Goal: Browse casually

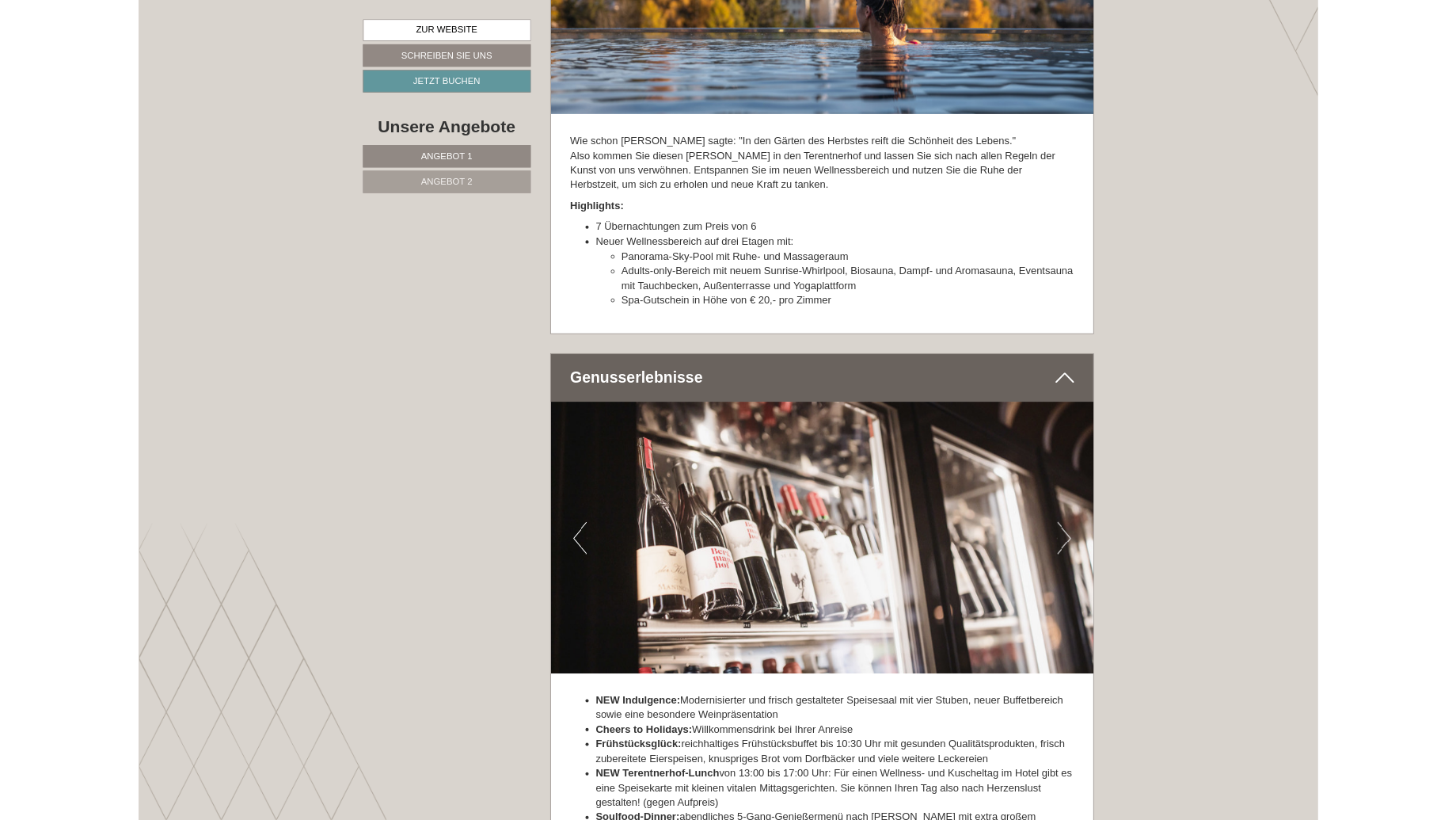
scroll to position [4363, 0]
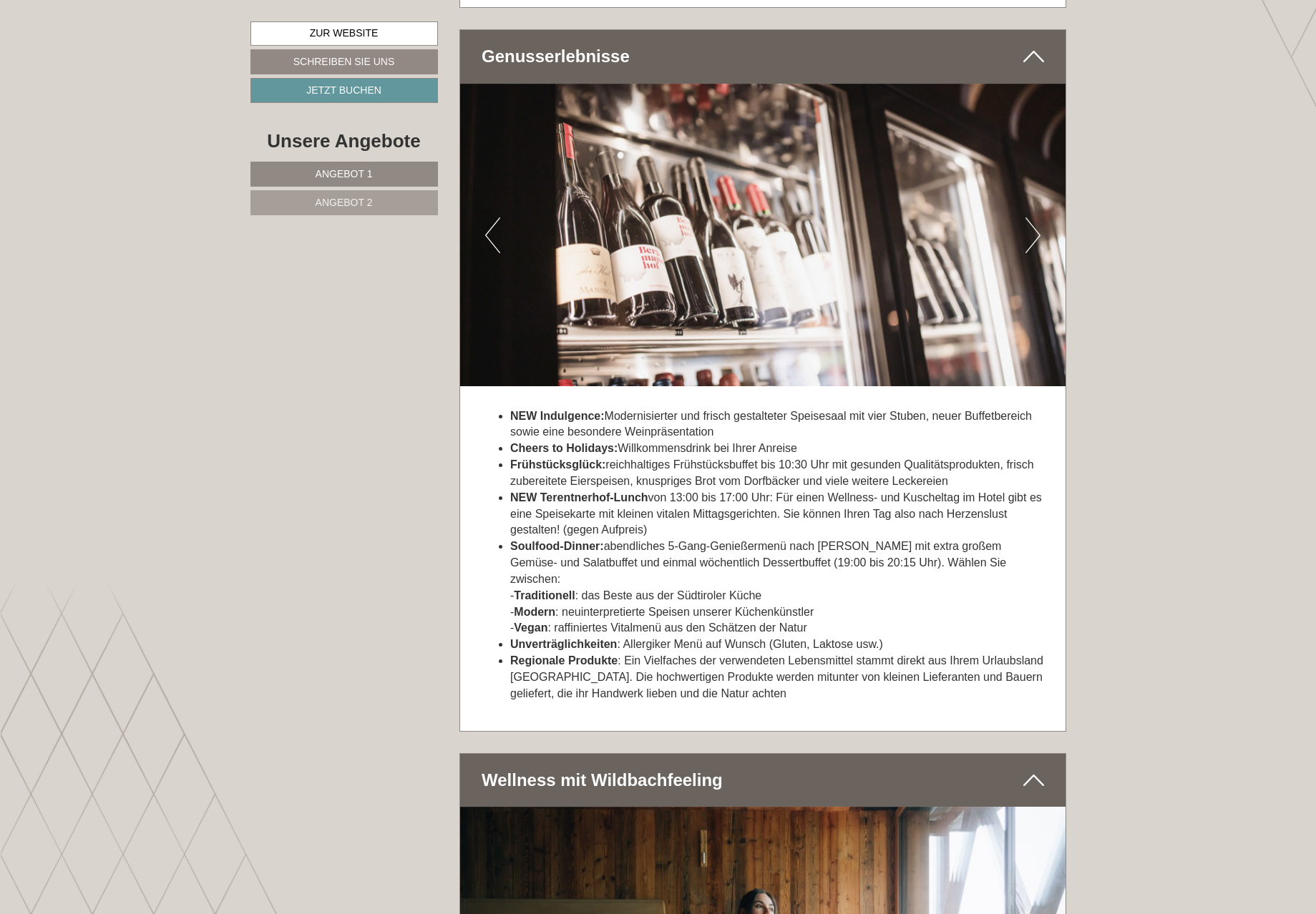
click at [1025, 242] on img at bounding box center [763, 235] width 605 height 303
click at [1037, 247] on button "Next" at bounding box center [1033, 235] width 15 height 36
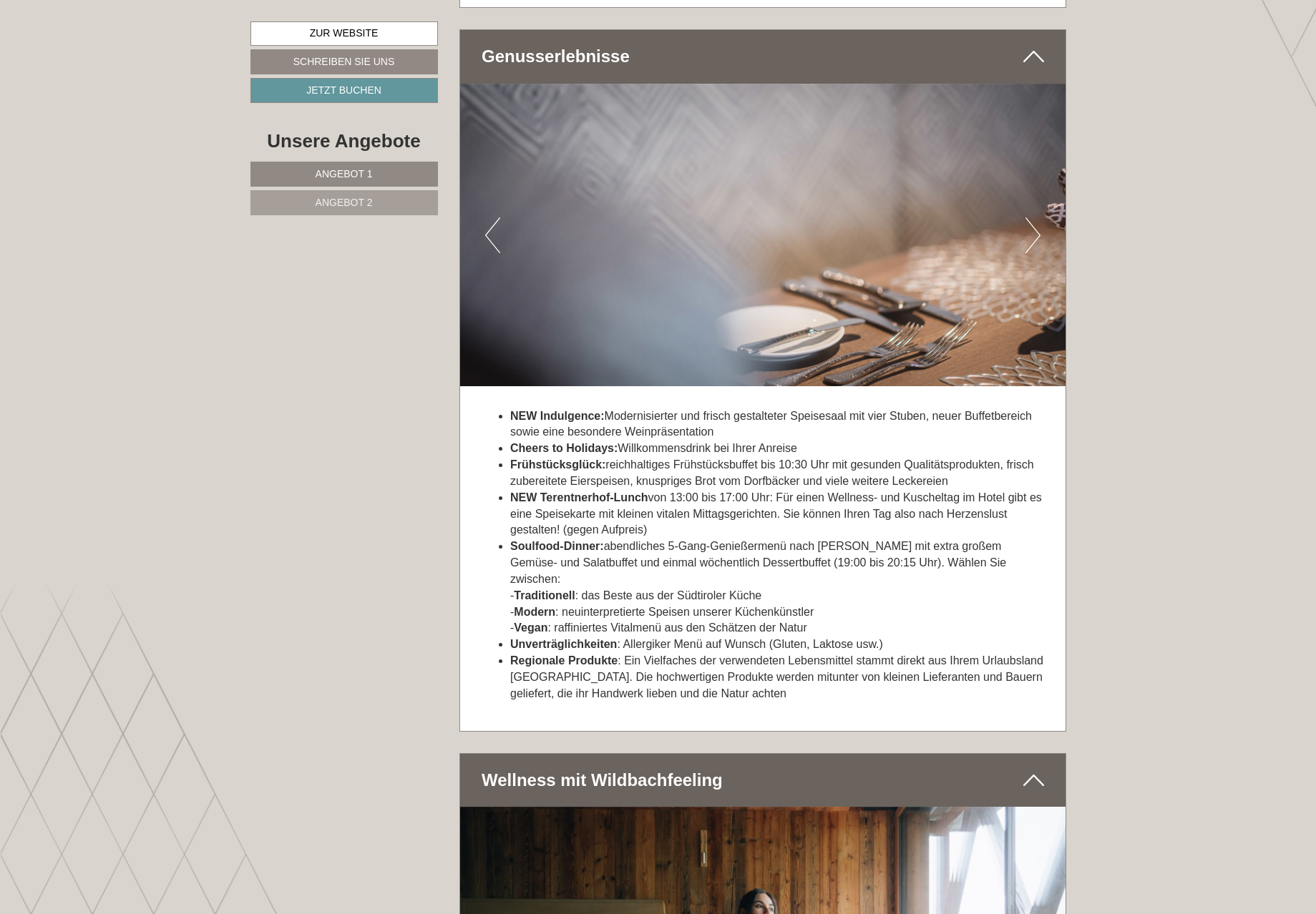
click at [1037, 247] on button "Next" at bounding box center [1033, 235] width 15 height 36
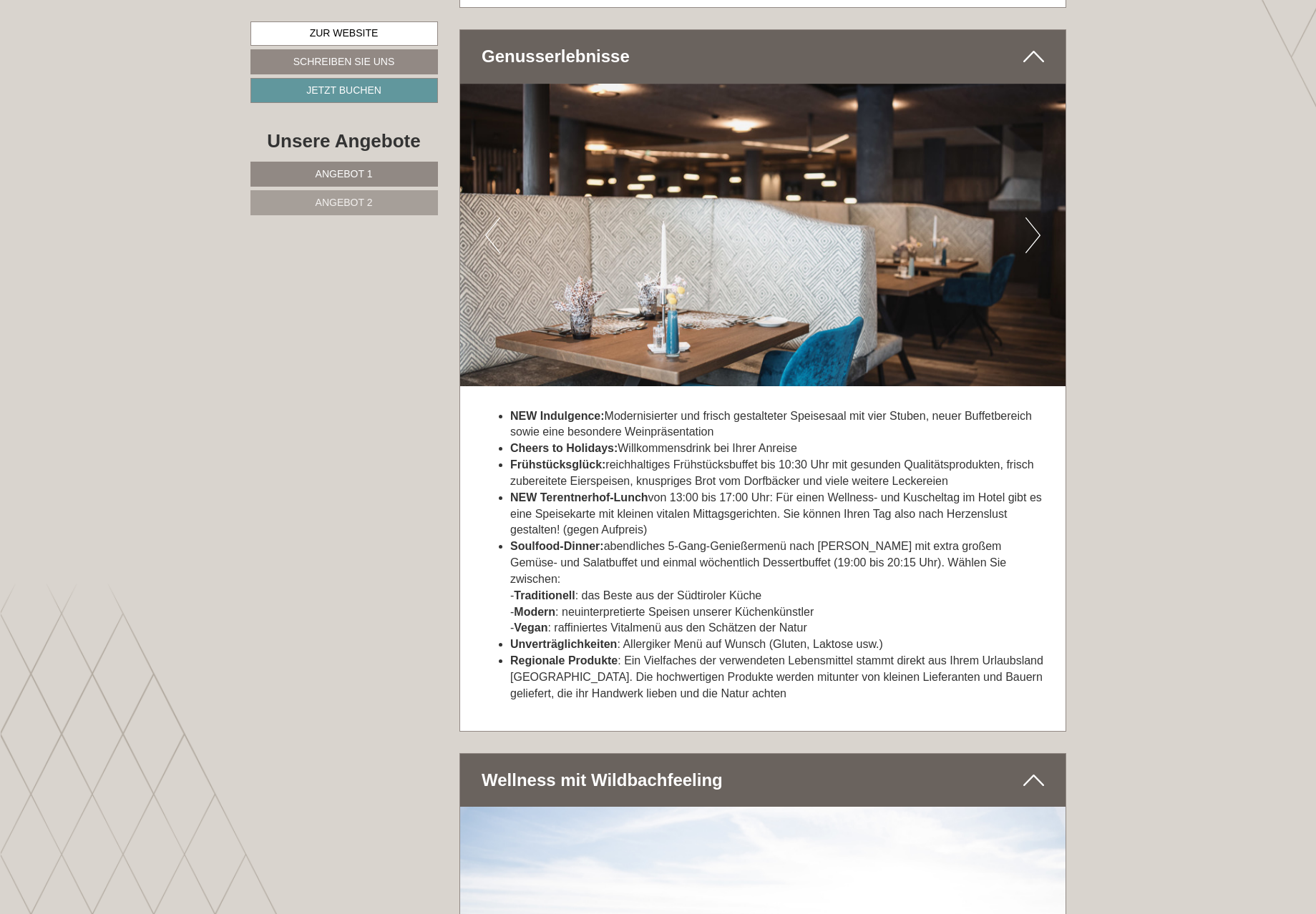
click at [1037, 247] on button "Next" at bounding box center [1033, 235] width 15 height 36
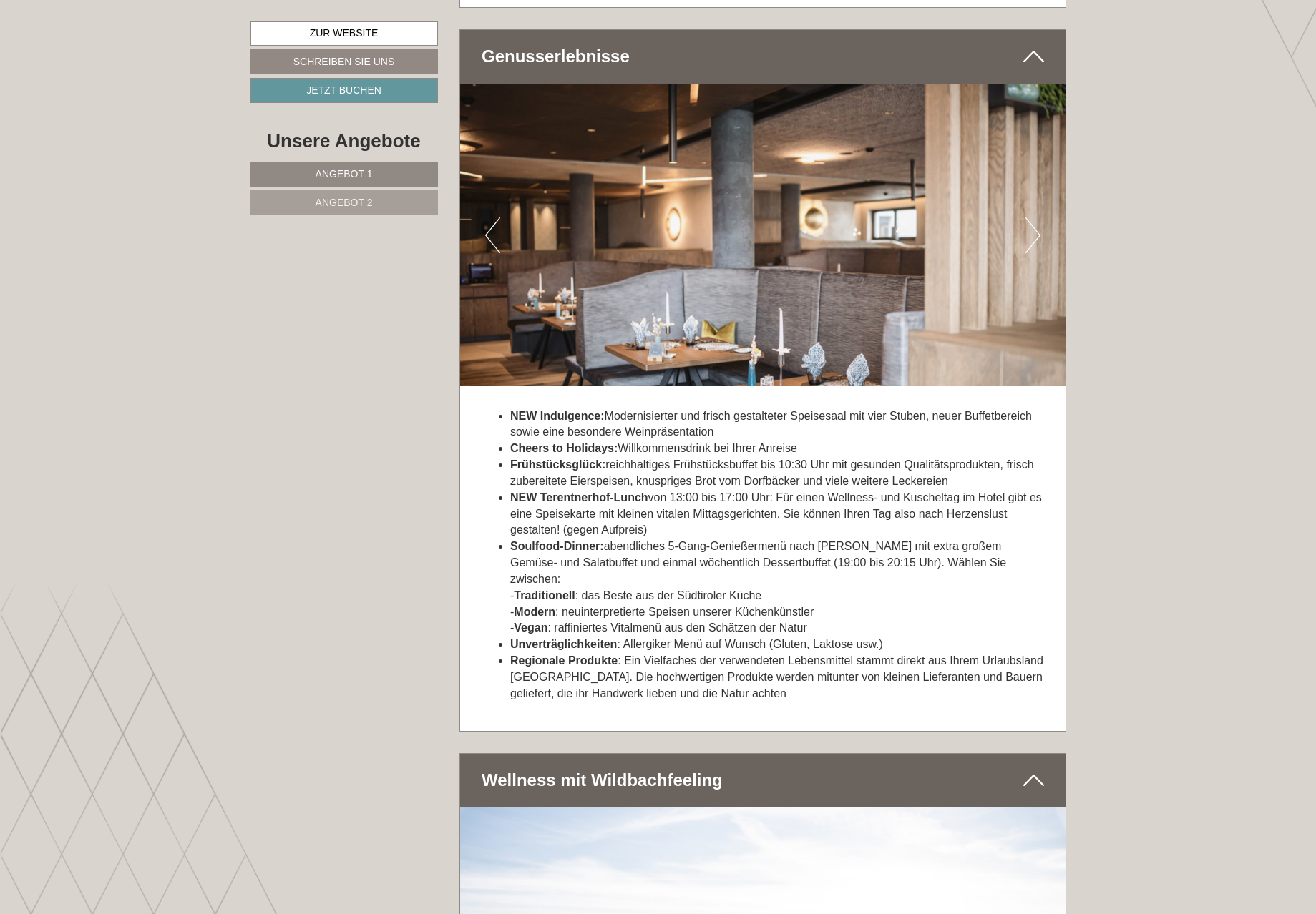
click at [1037, 247] on button "Next" at bounding box center [1033, 235] width 15 height 36
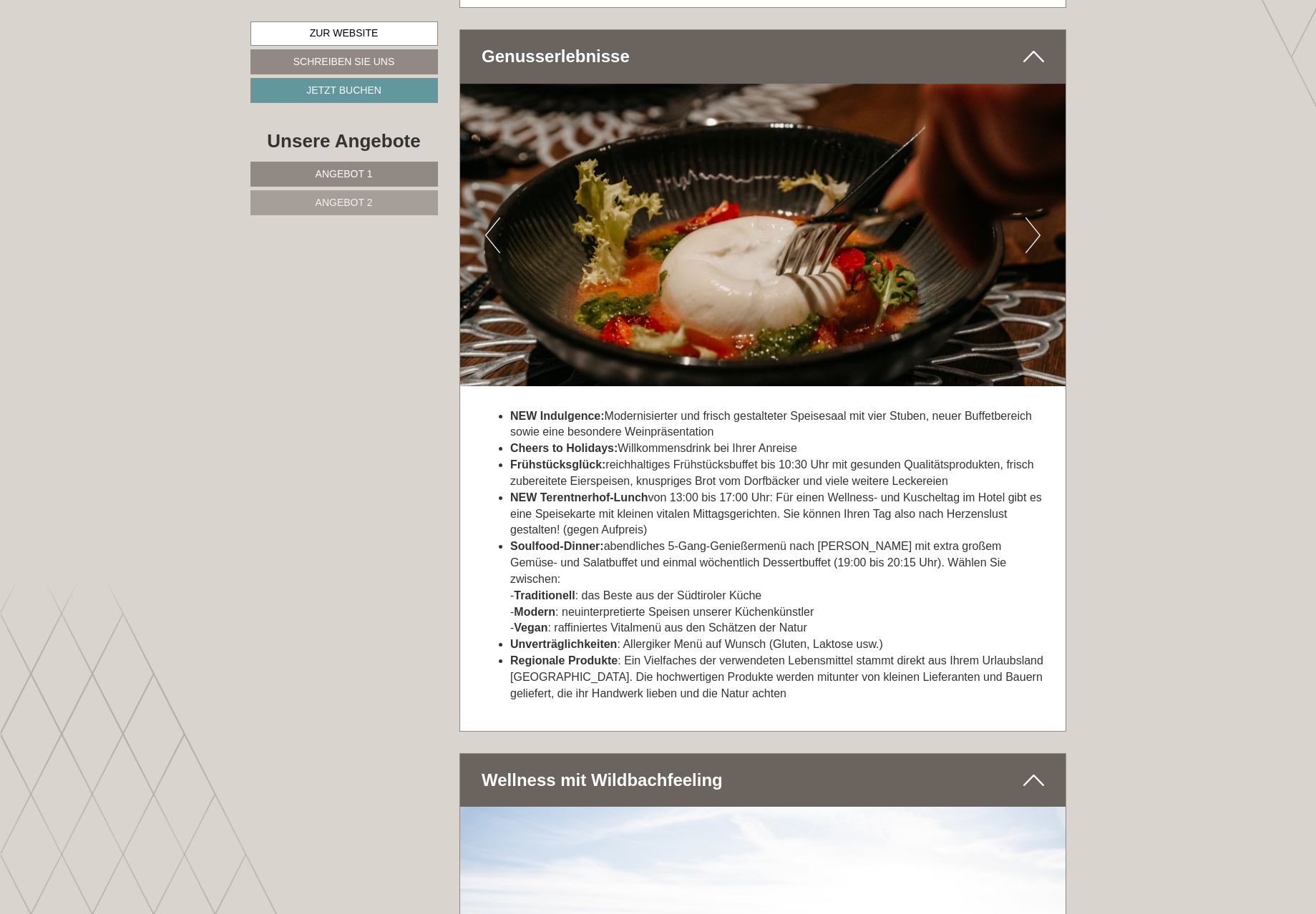
click at [1037, 247] on button "Next" at bounding box center [1033, 235] width 15 height 36
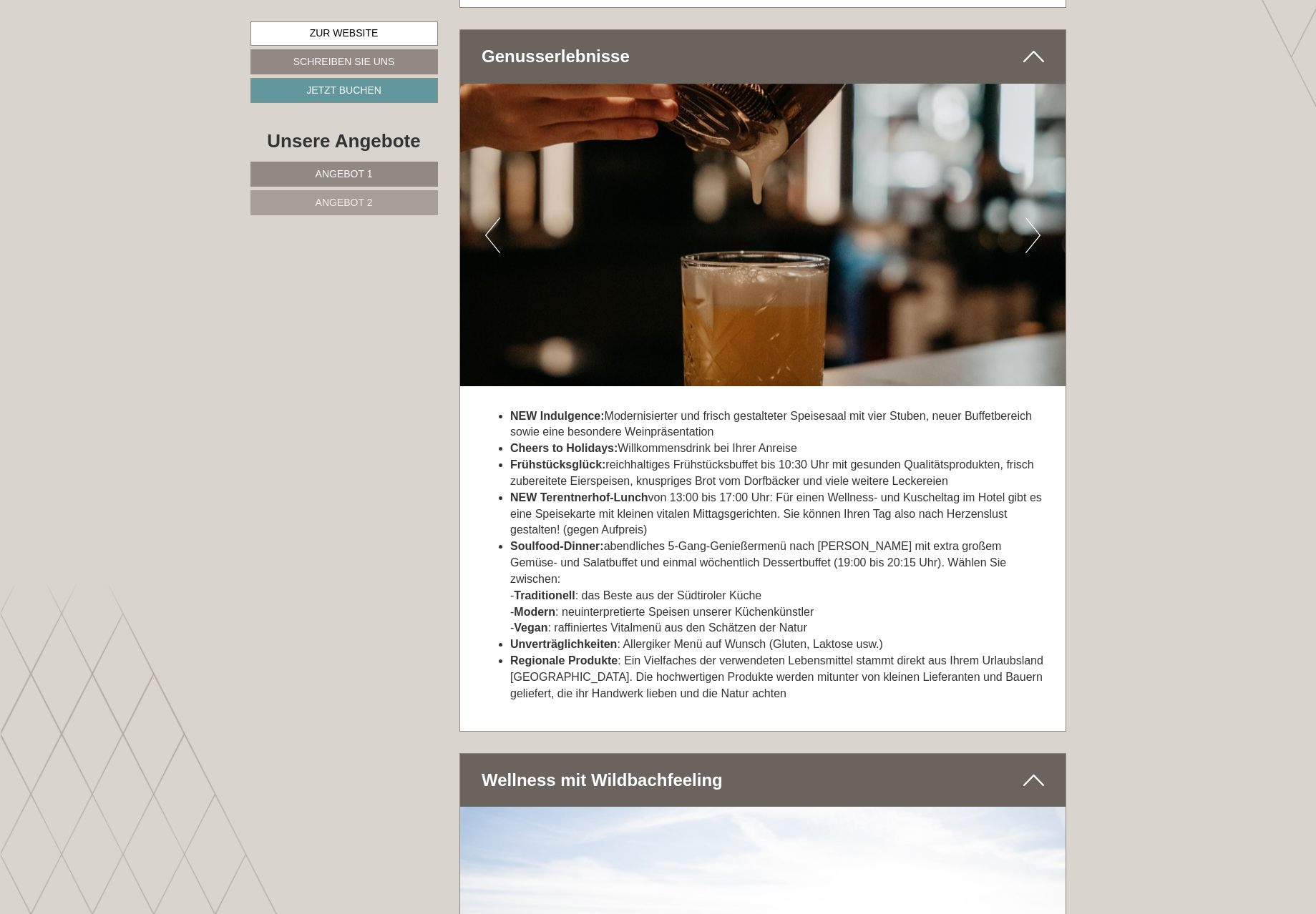
click at [1037, 247] on button "Next" at bounding box center [1033, 235] width 15 height 36
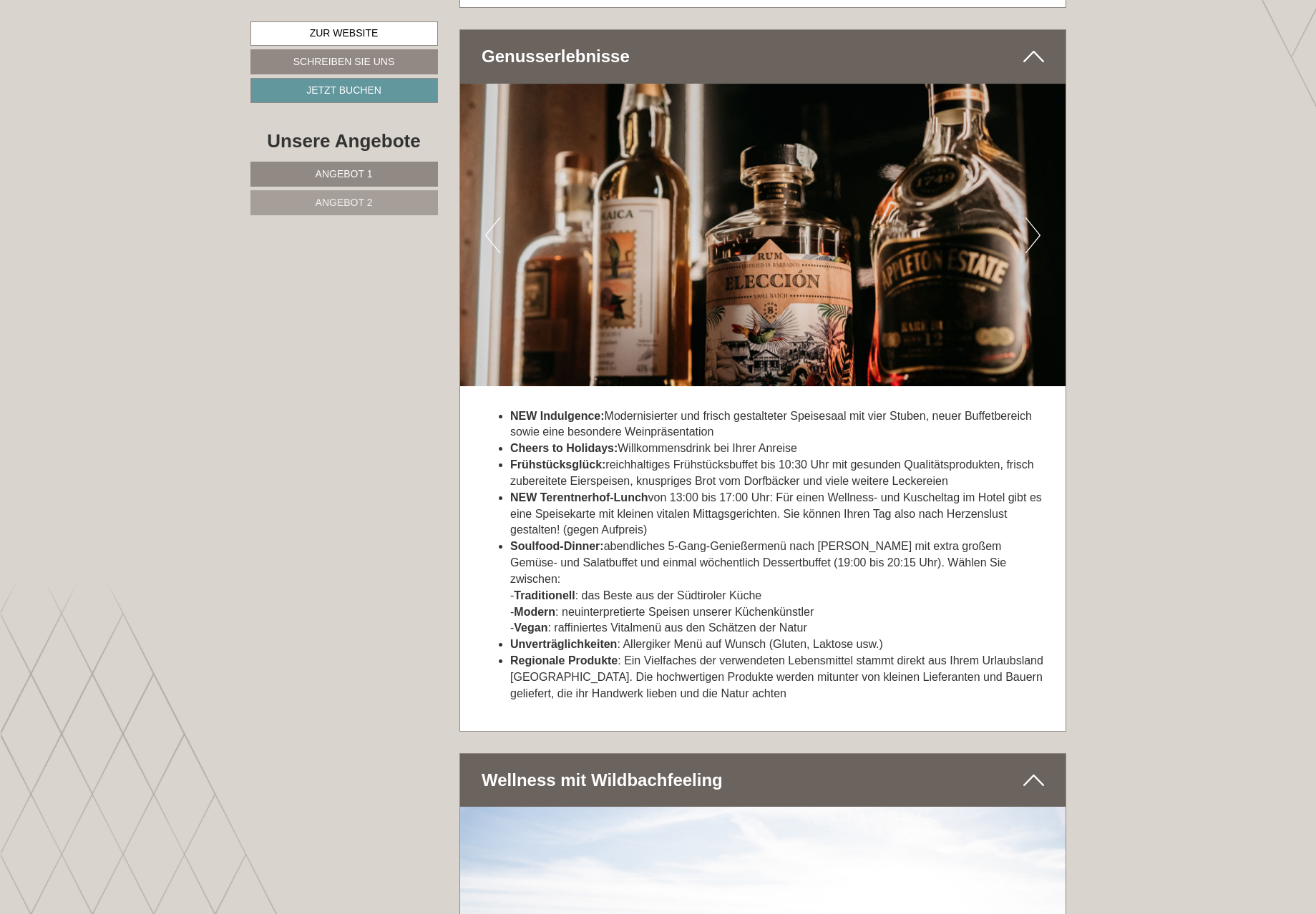
click at [1037, 247] on button "Next" at bounding box center [1033, 235] width 15 height 36
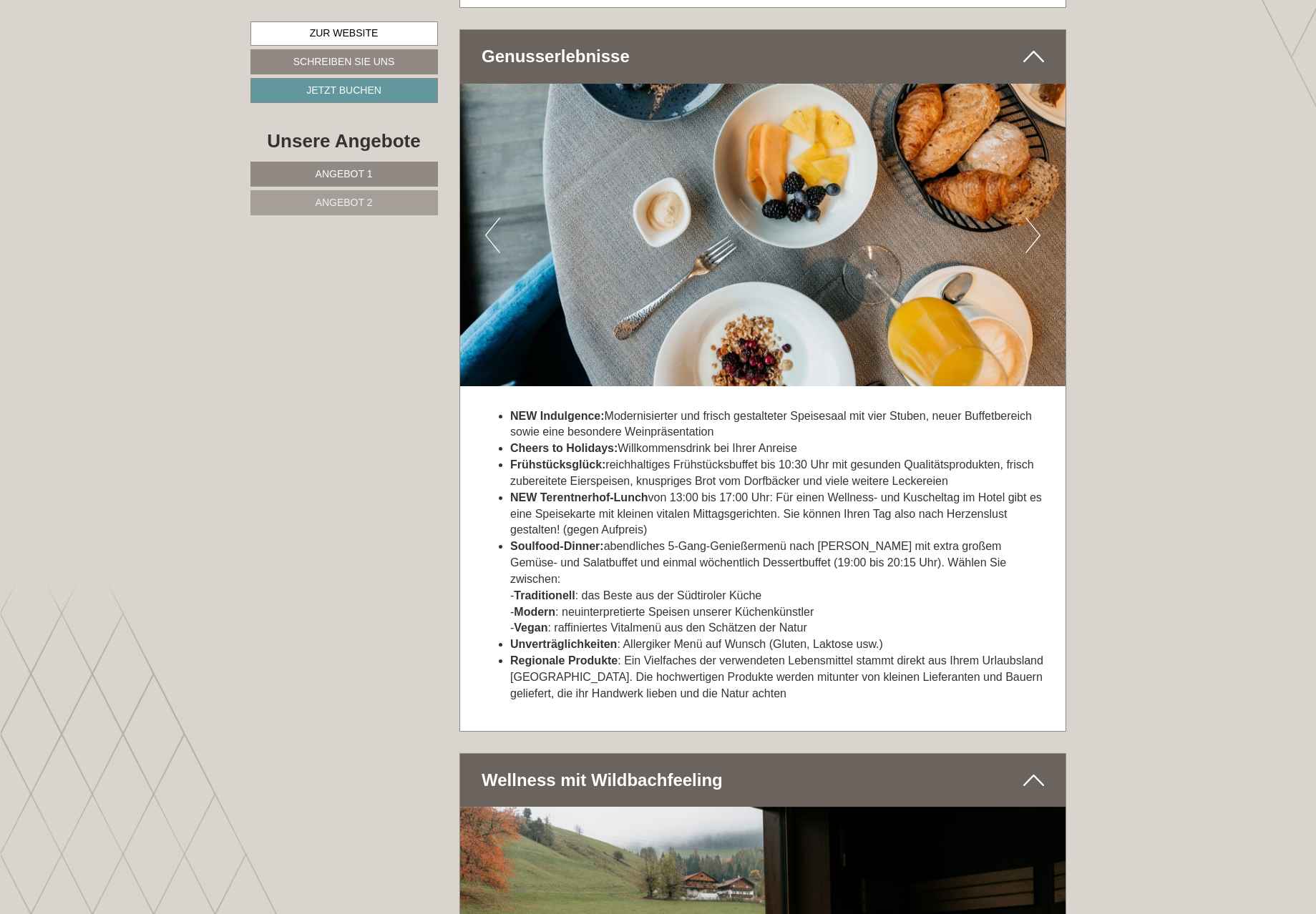
click at [1037, 247] on button "Next" at bounding box center [1033, 235] width 15 height 36
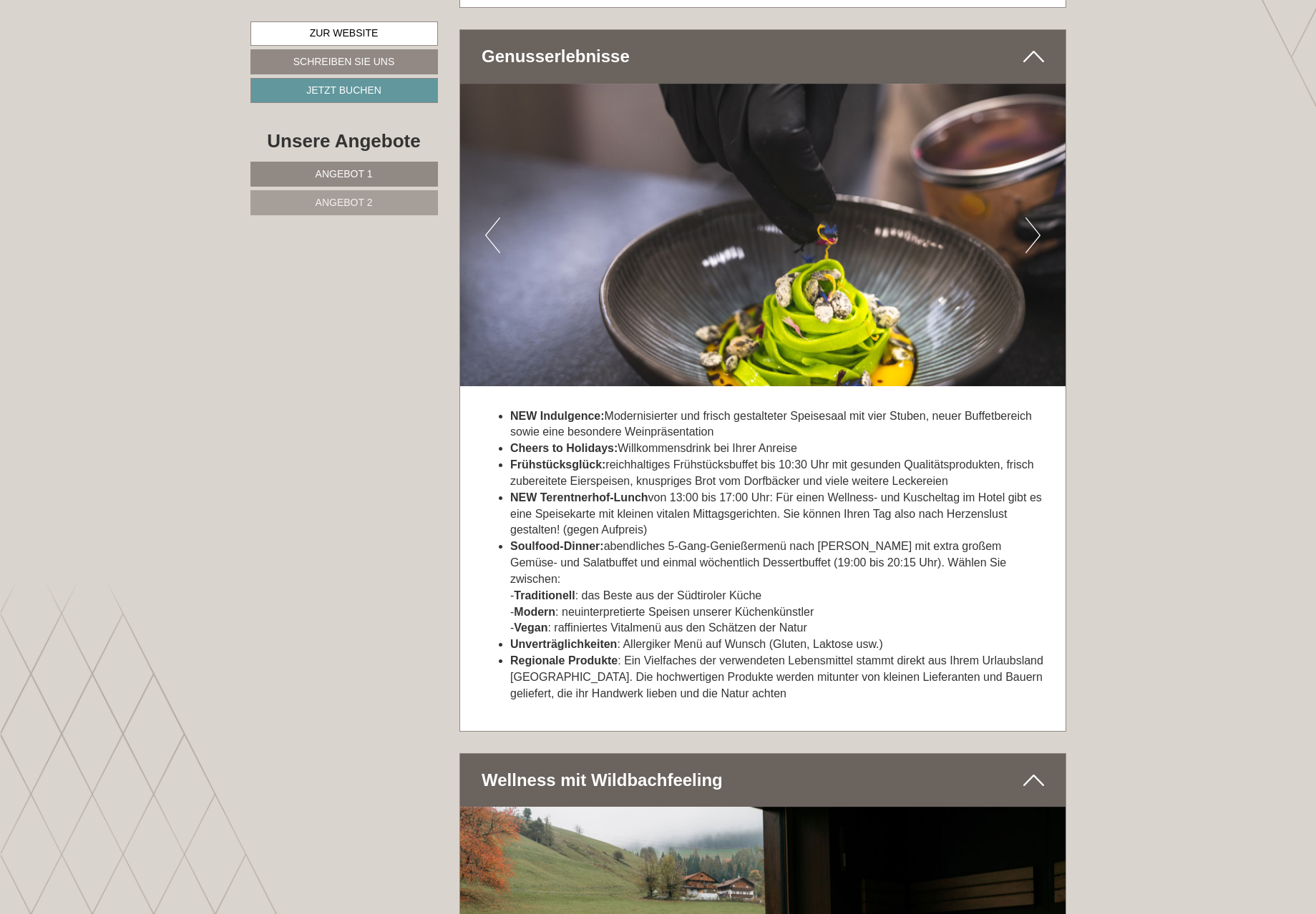
click at [1037, 247] on button "Next" at bounding box center [1033, 235] width 15 height 36
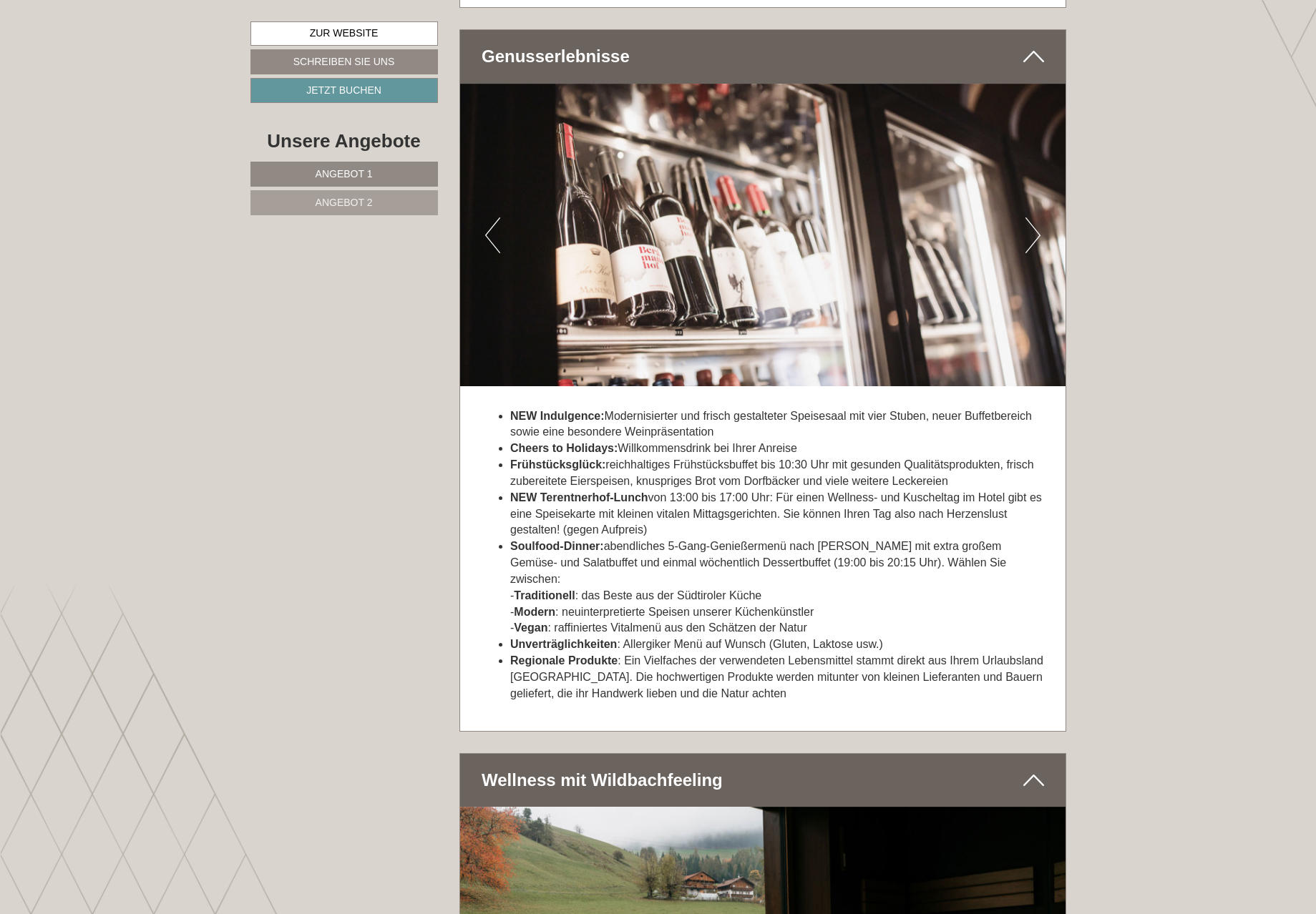
click at [1037, 247] on button "Next" at bounding box center [1033, 235] width 15 height 36
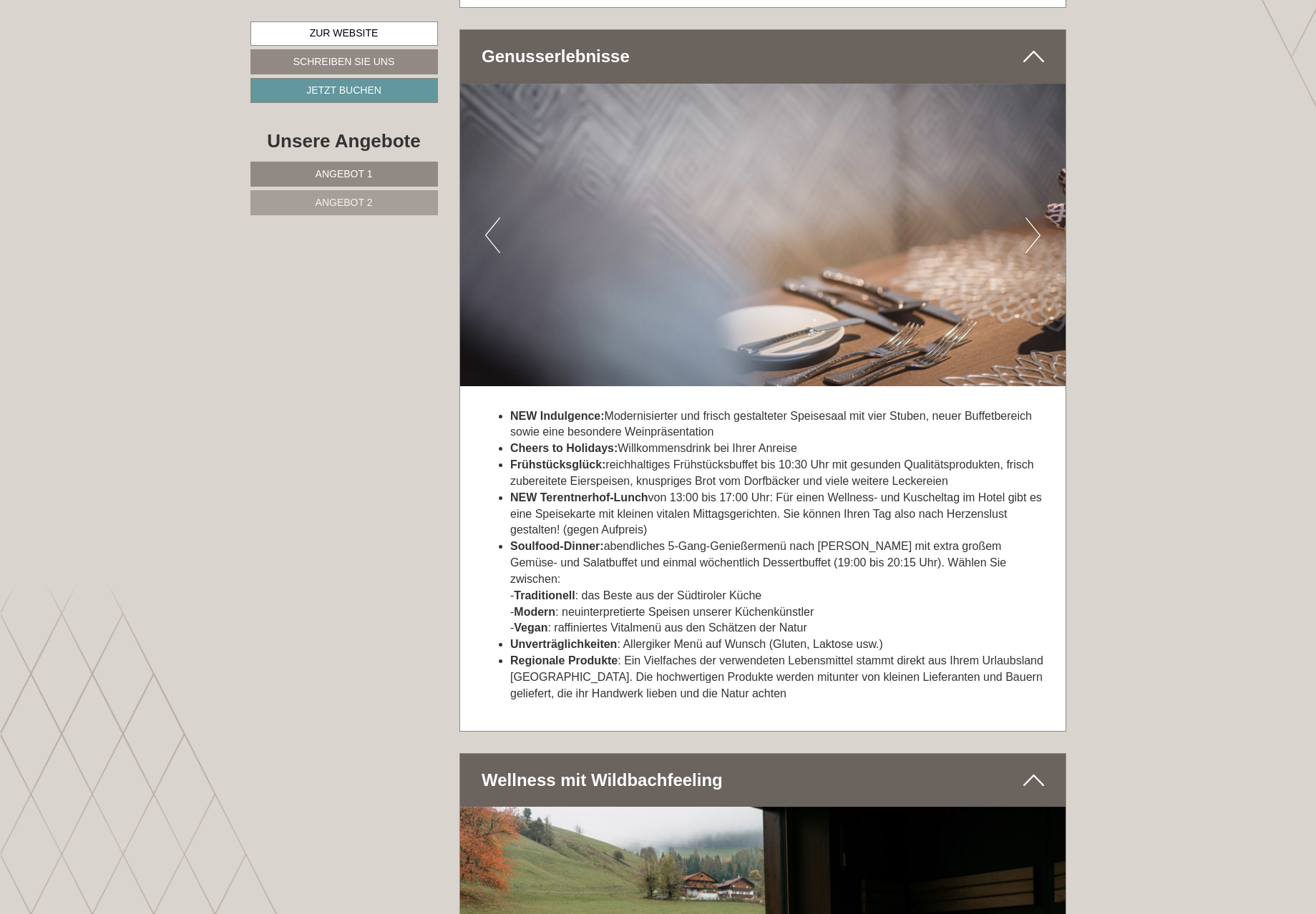
click at [1037, 247] on button "Next" at bounding box center [1033, 235] width 15 height 36
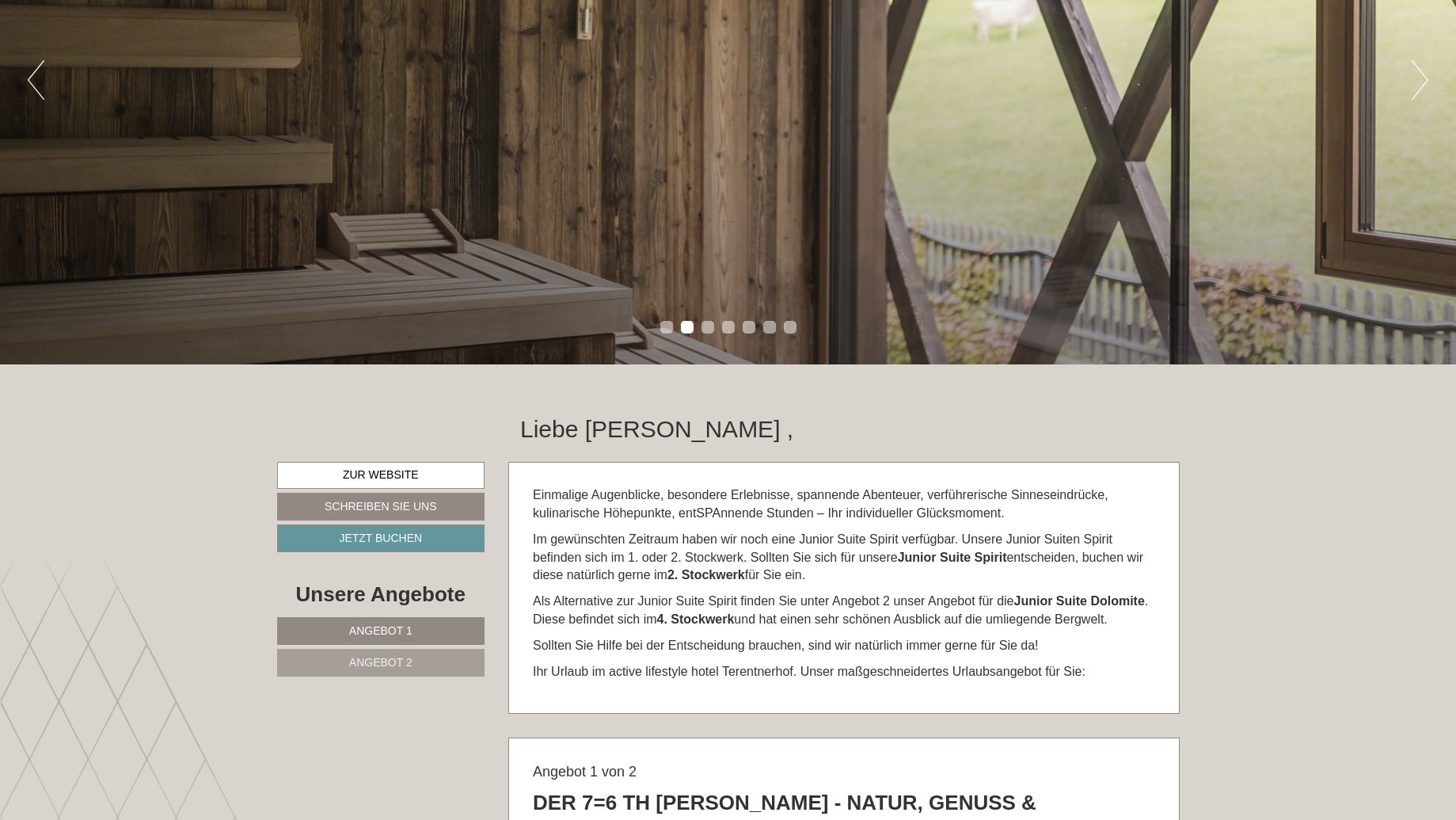
scroll to position [0, 0]
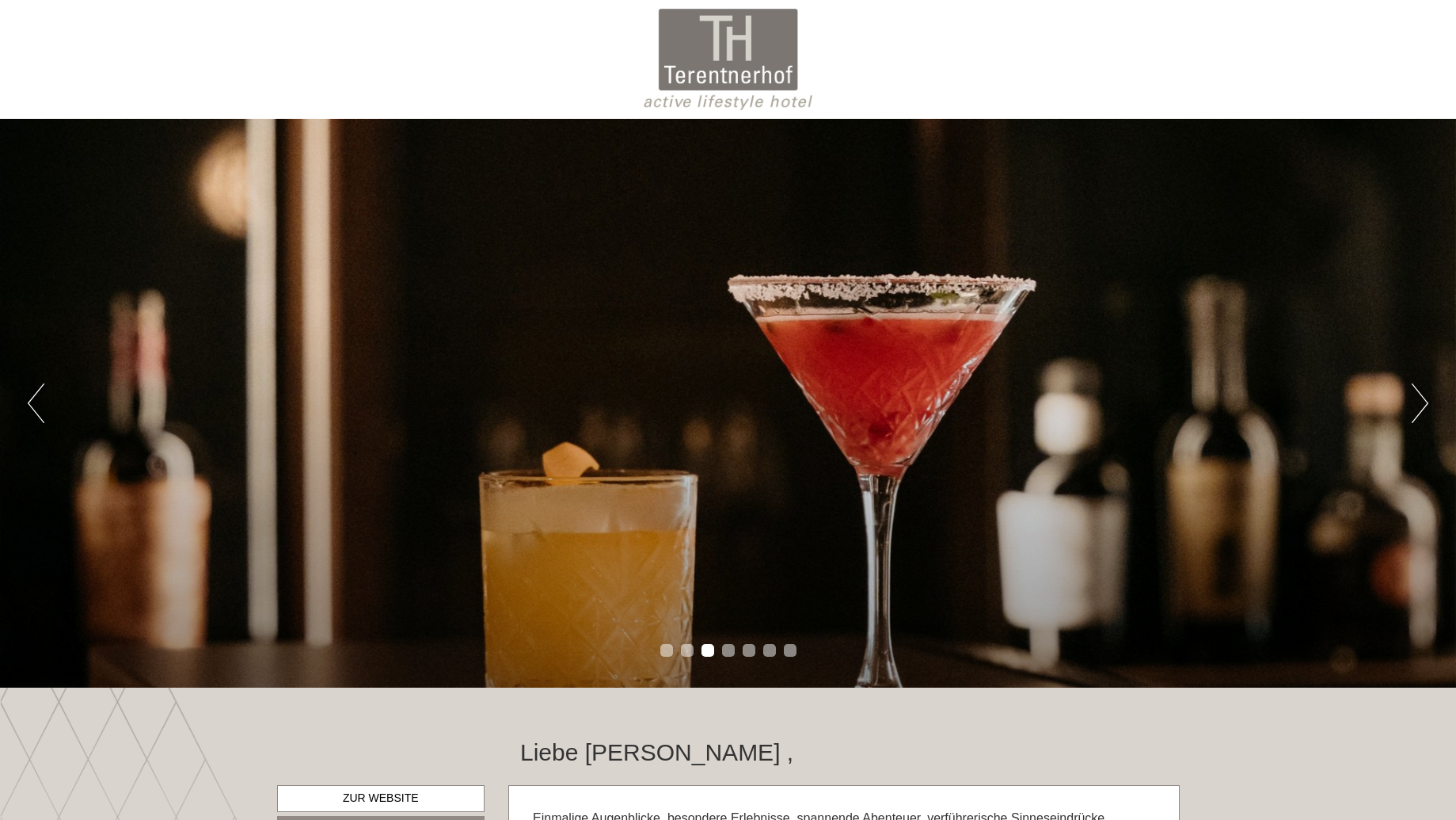
click at [672, 651] on li "1" at bounding box center [667, 650] width 13 height 13
